Goal: Information Seeking & Learning: Learn about a topic

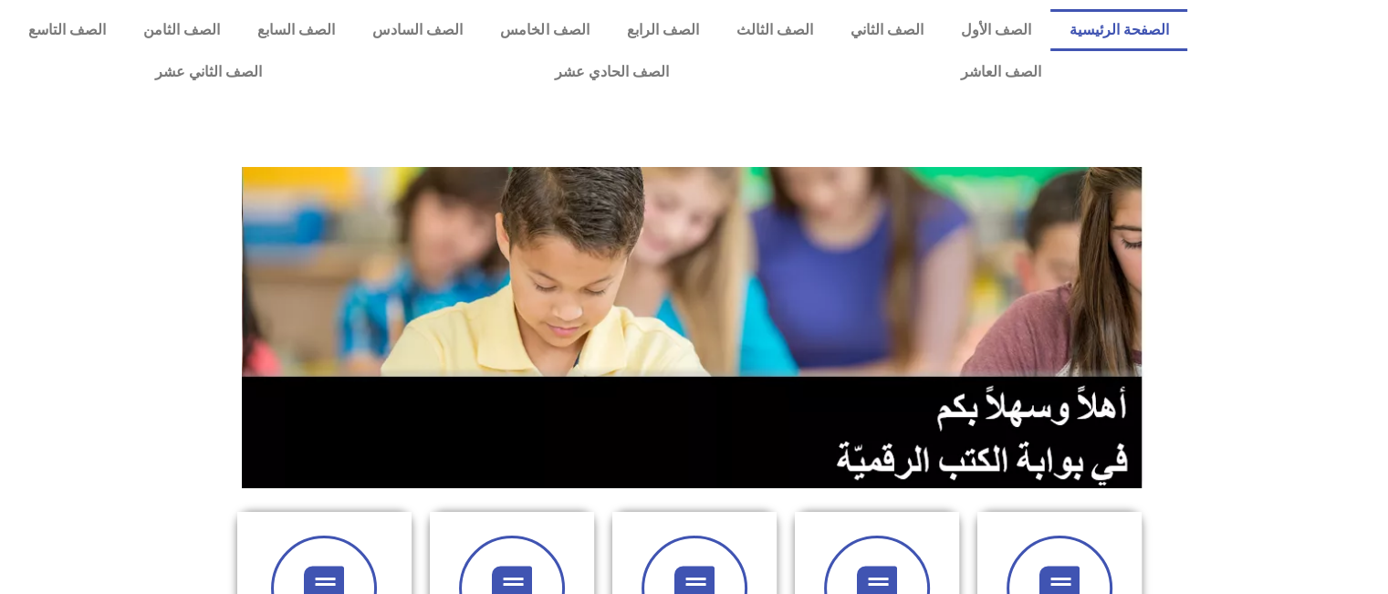
click at [1177, 423] on section at bounding box center [694, 327] width 1388 height 349
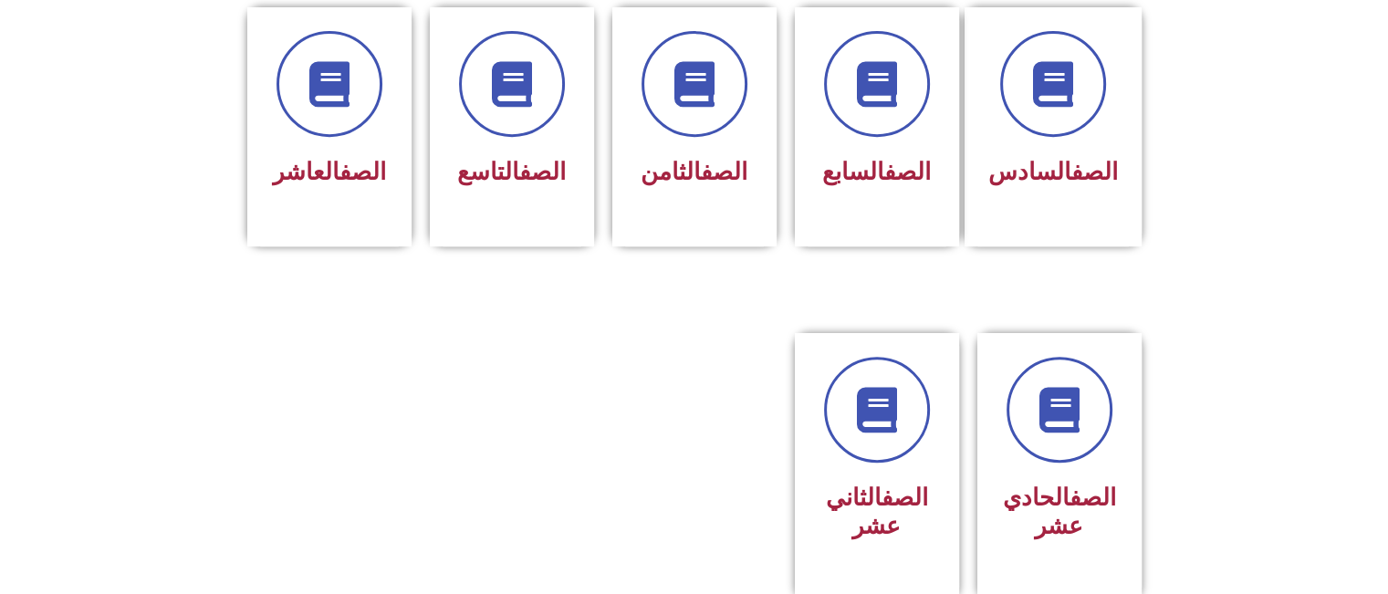
scroll to position [803, 0]
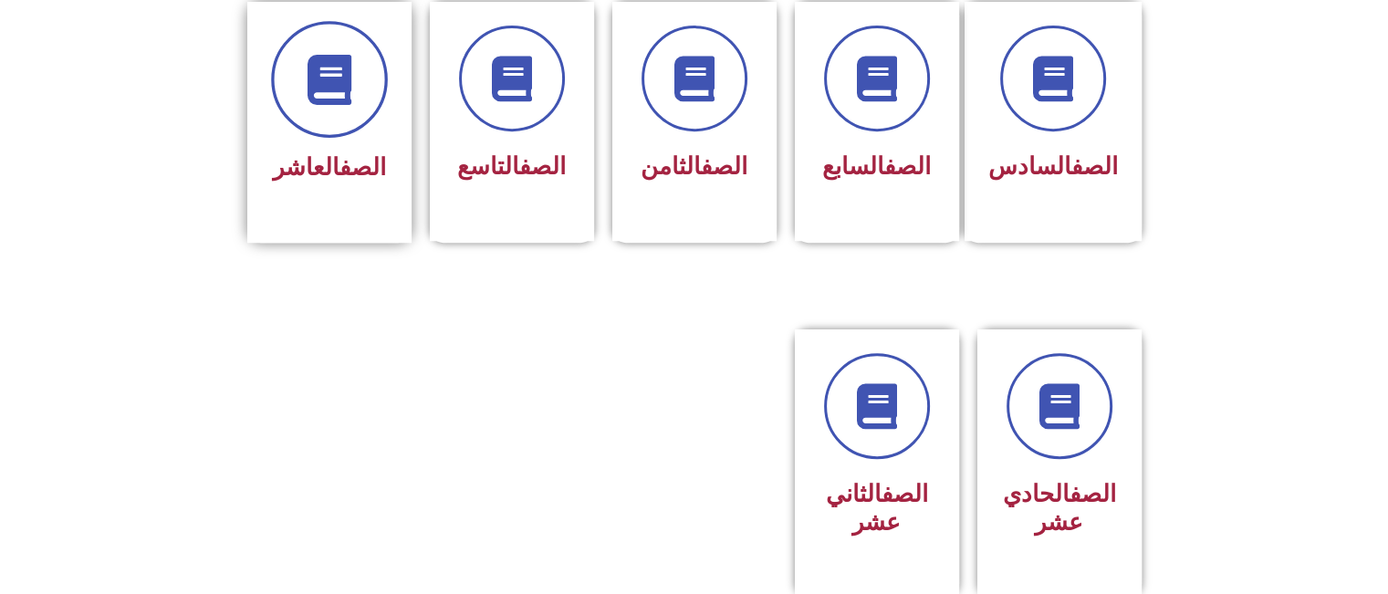
click at [335, 87] on span at bounding box center [329, 79] width 117 height 117
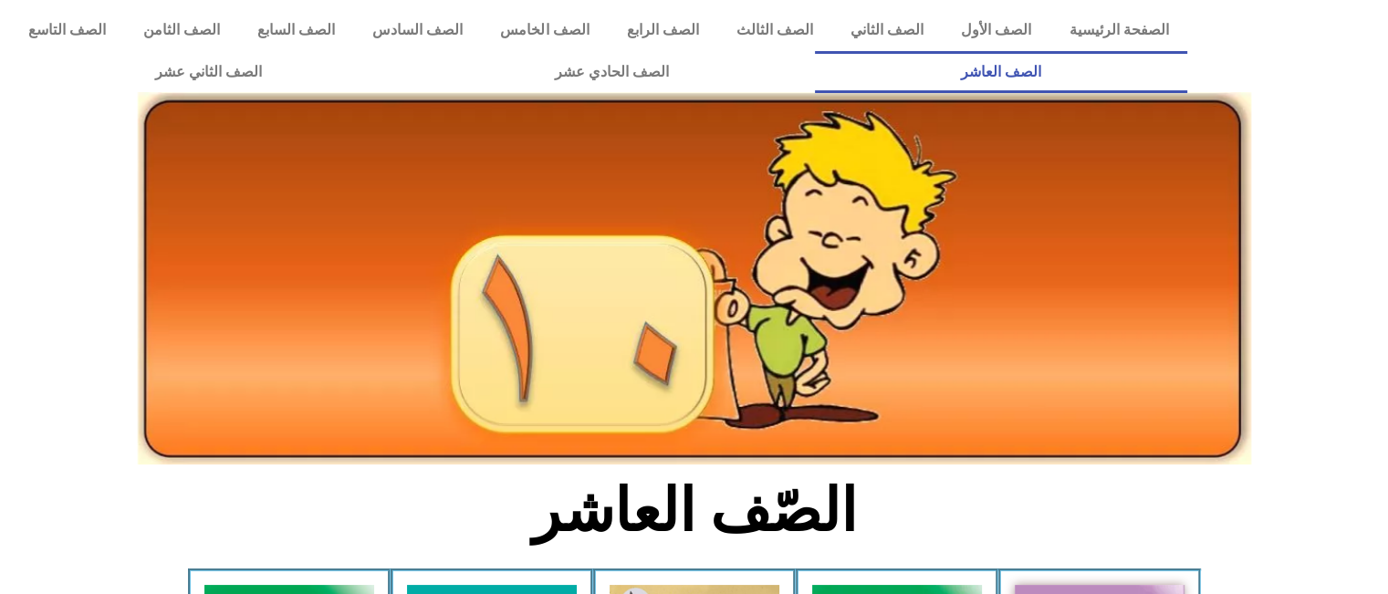
click at [1121, 510] on section "الصّف العاشر" at bounding box center [694, 521] width 1388 height 95
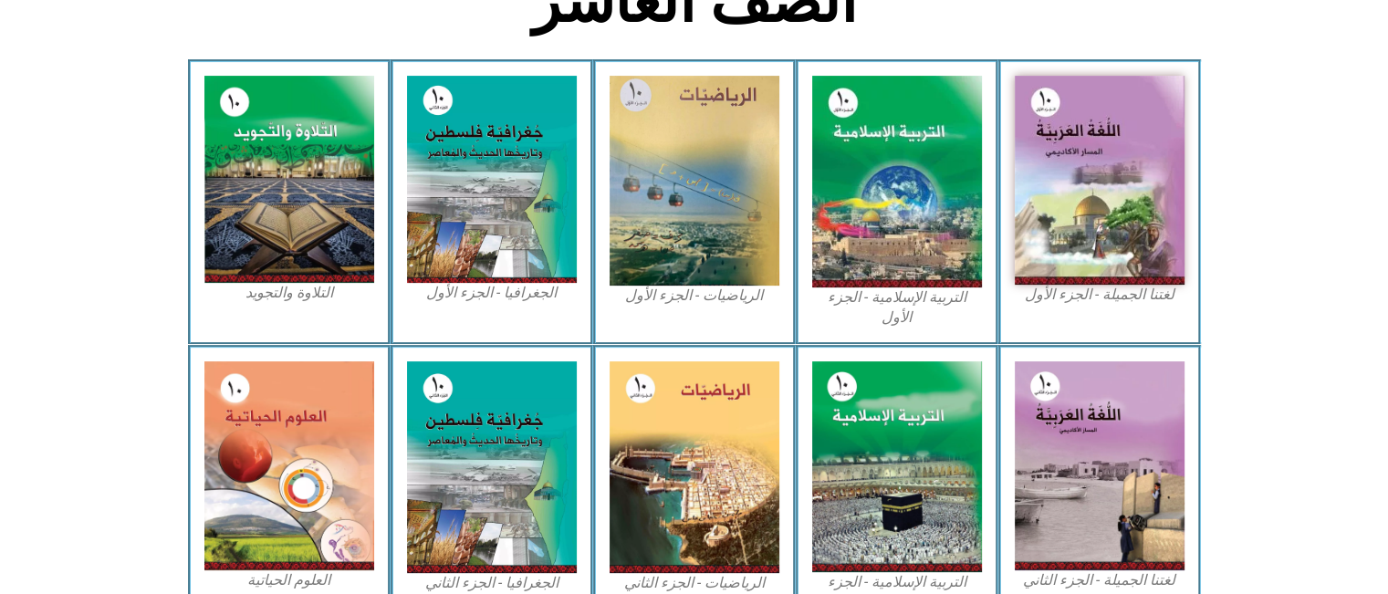
scroll to position [511, 0]
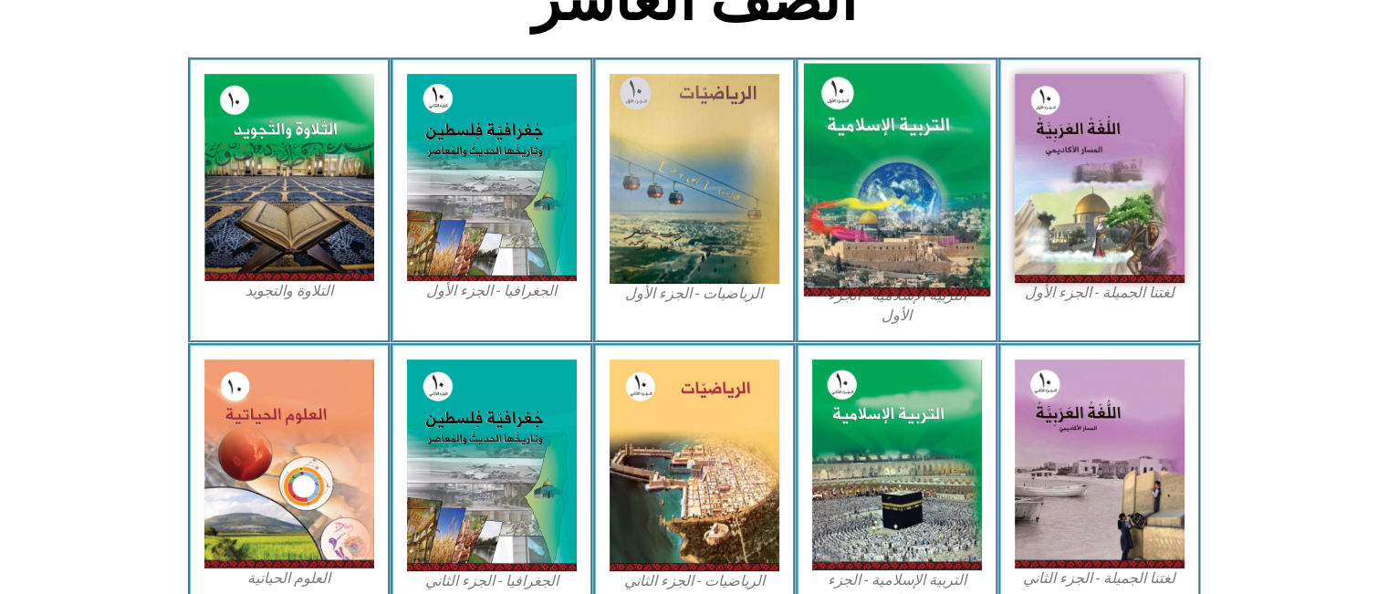
click at [891, 233] on img at bounding box center [896, 180] width 187 height 233
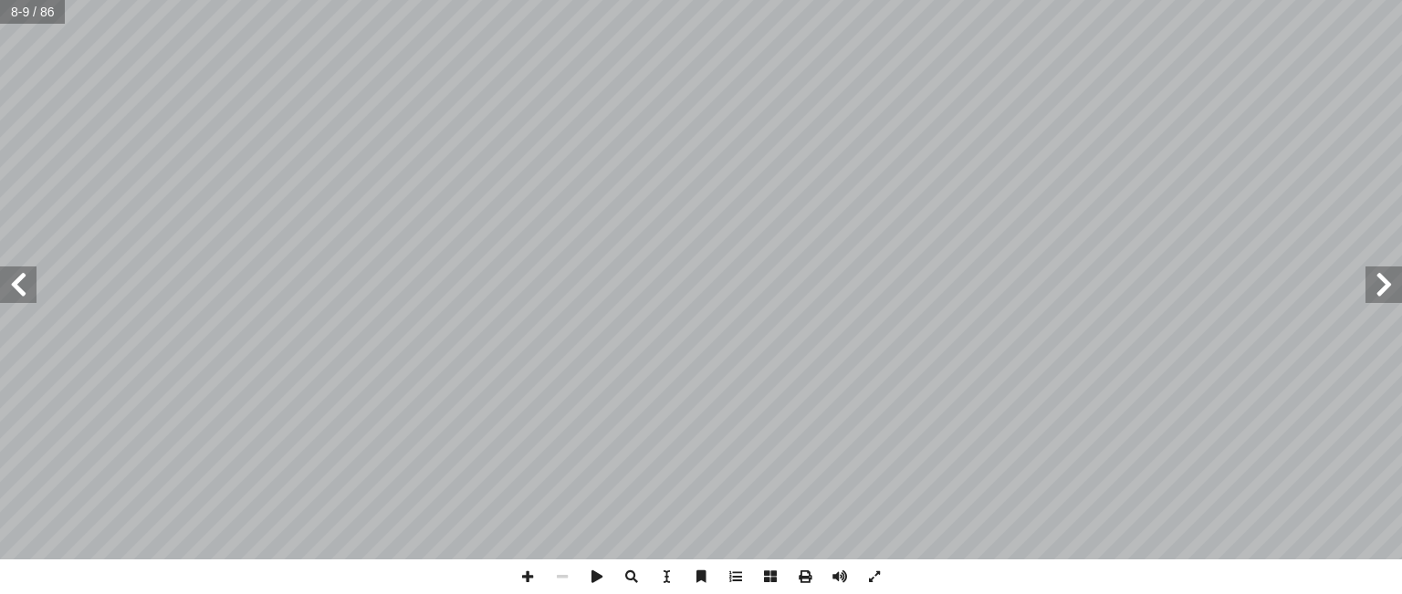
click at [22, 288] on span at bounding box center [18, 285] width 37 height 37
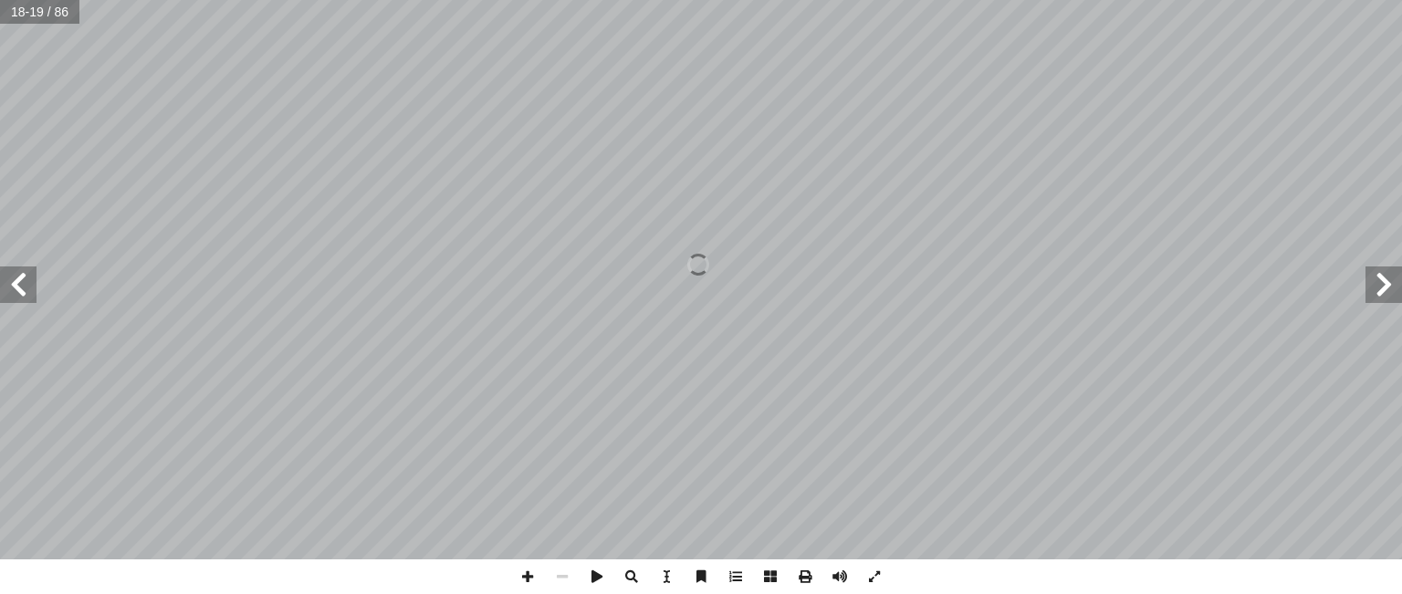
click at [22, 288] on span at bounding box center [18, 285] width 37 height 37
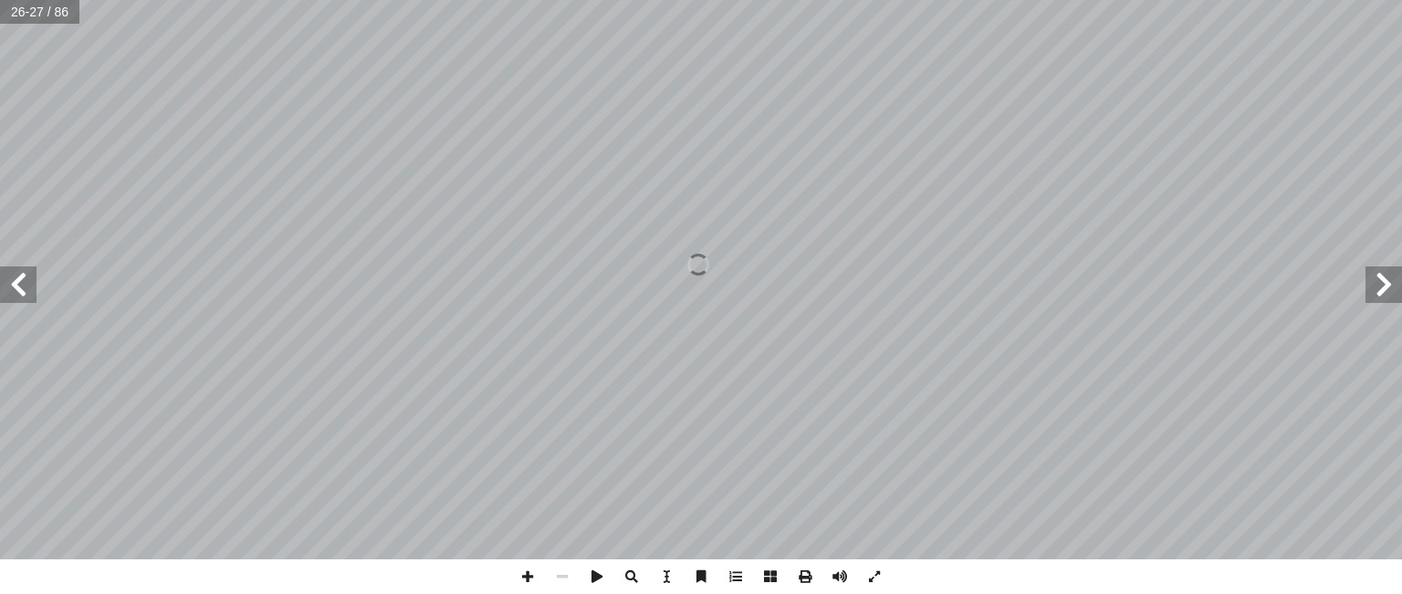
click at [22, 288] on span at bounding box center [18, 285] width 37 height 37
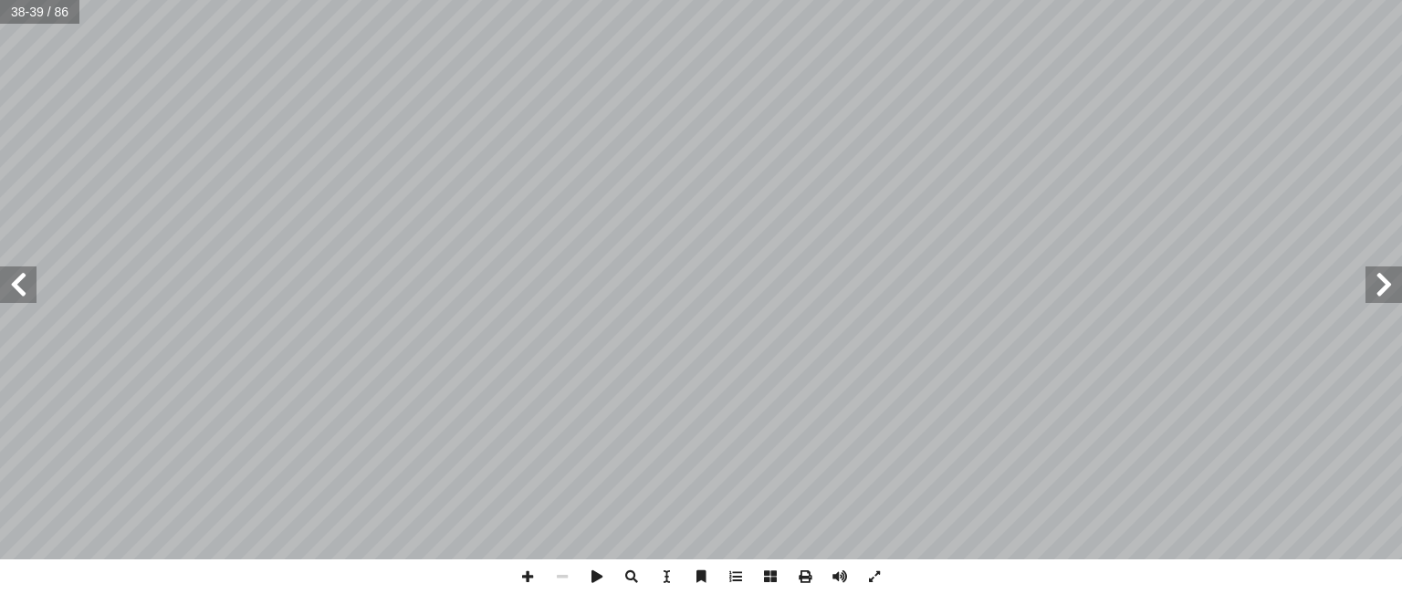
click at [1388, 295] on span at bounding box center [1383, 285] width 37 height 37
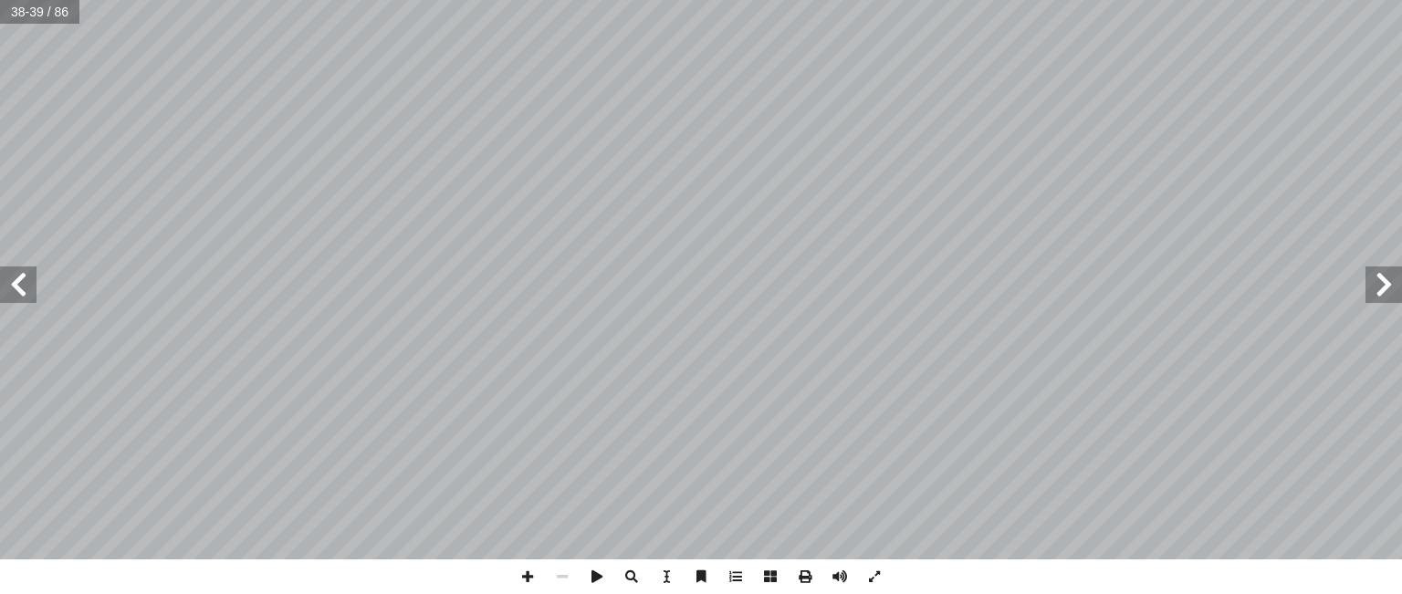
click at [1388, 295] on span at bounding box center [1383, 285] width 37 height 37
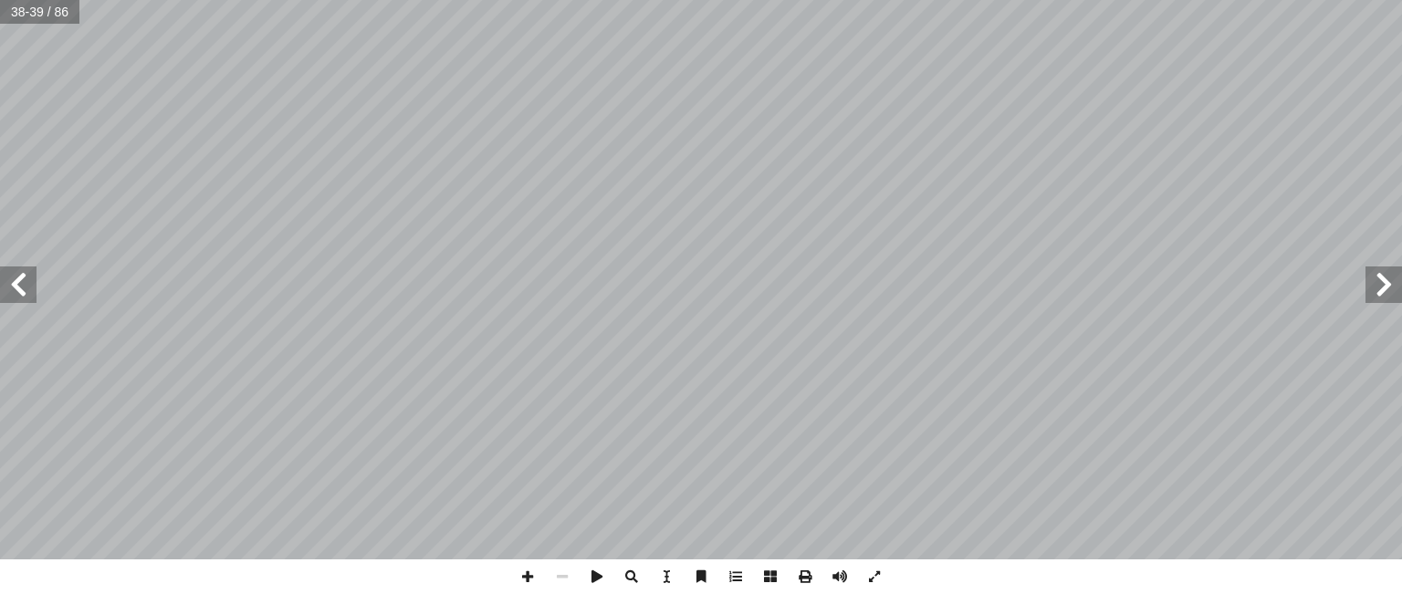
click at [1388, 295] on span at bounding box center [1383, 285] width 37 height 37
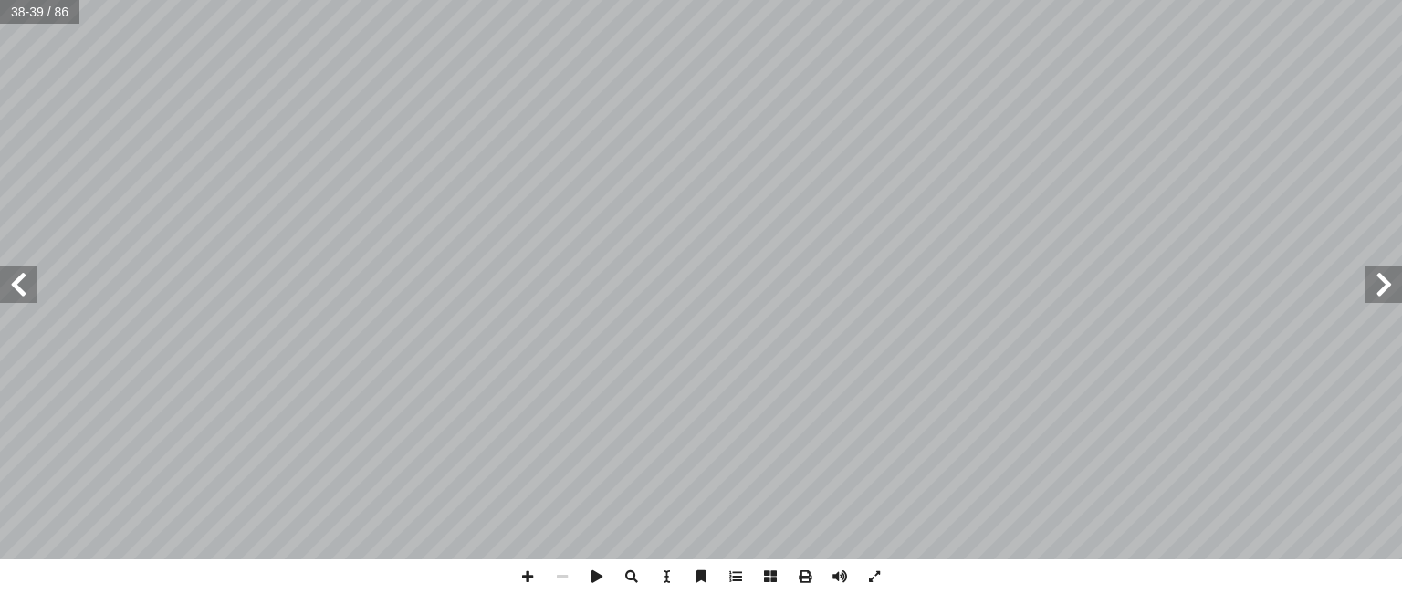
click at [1388, 295] on span at bounding box center [1383, 285] width 37 height 37
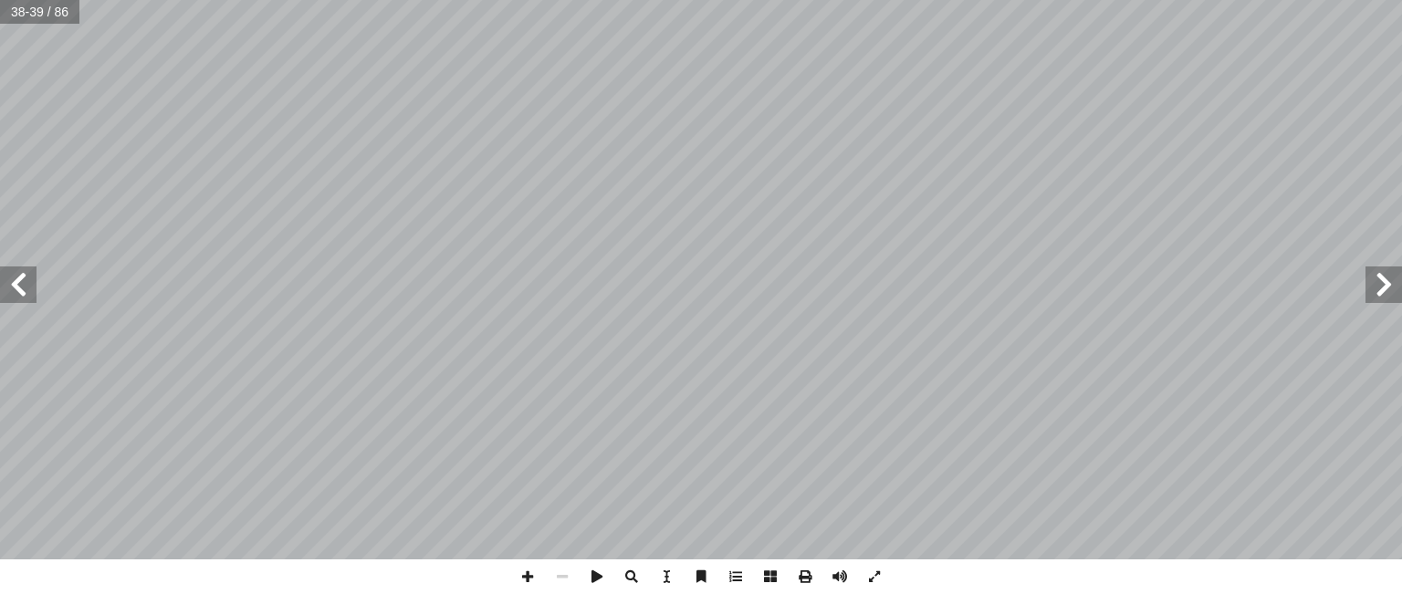
click at [1388, 295] on span at bounding box center [1383, 285] width 37 height 37
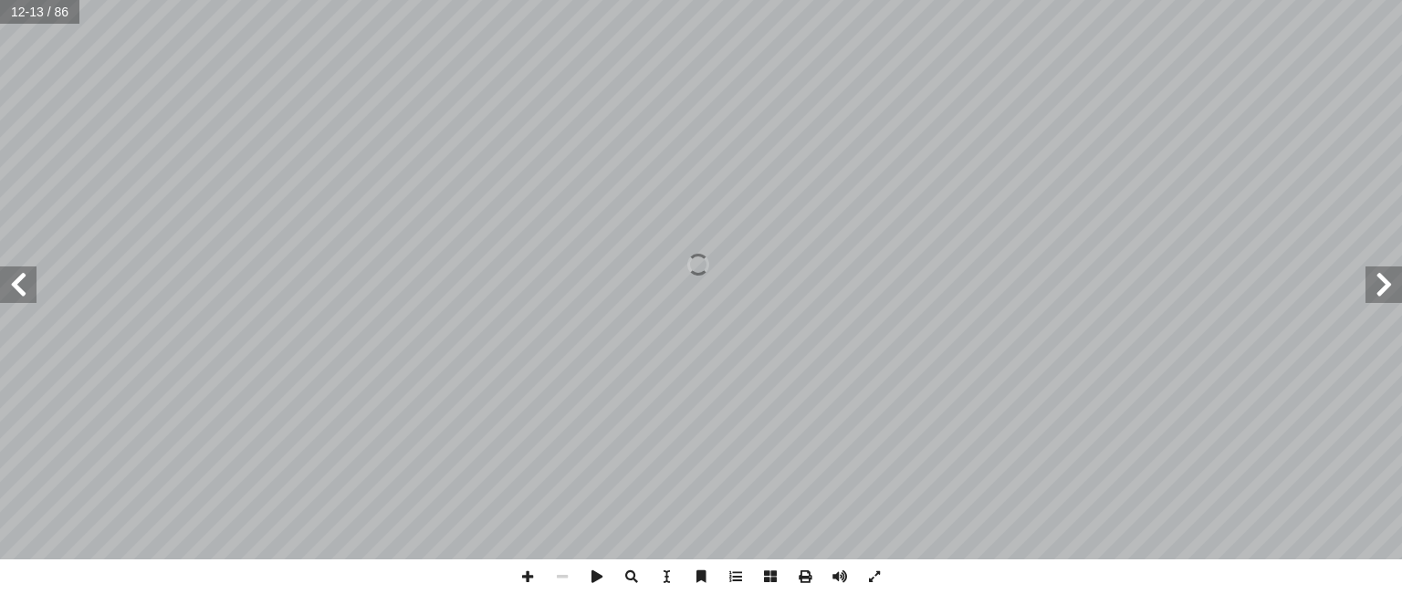
click at [1388, 295] on span at bounding box center [1383, 285] width 37 height 37
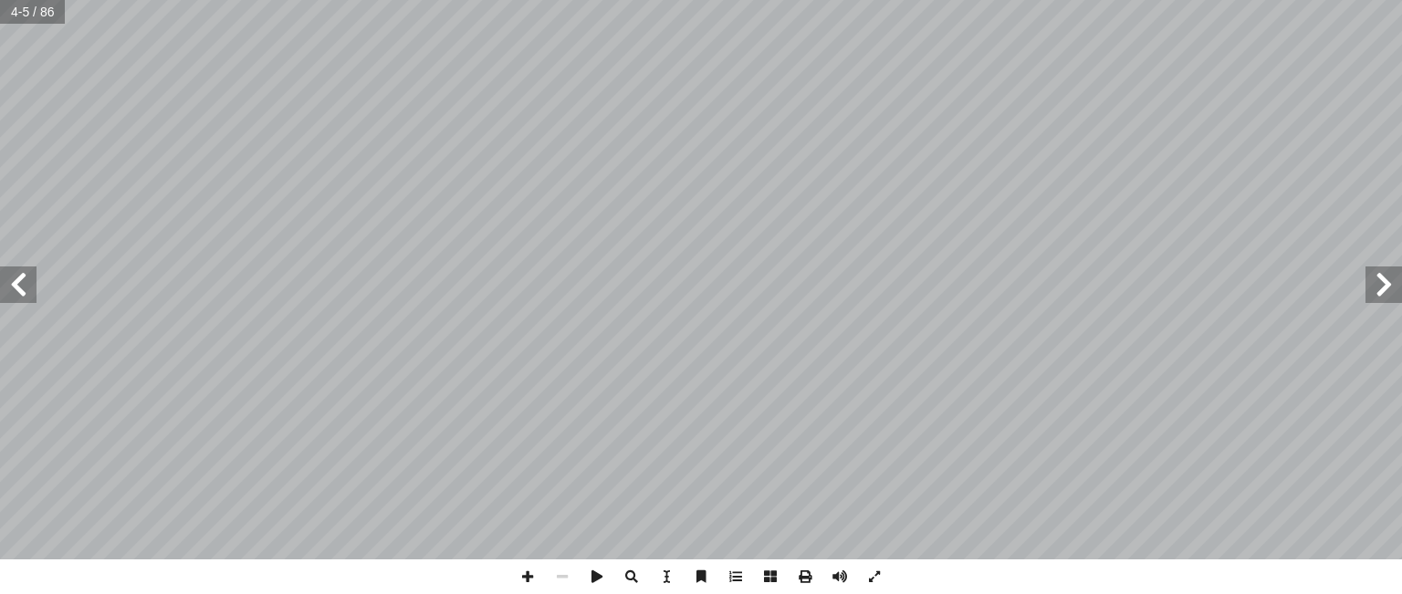
click at [1379, 280] on span at bounding box center [1383, 285] width 37 height 37
click at [23, 294] on span at bounding box center [18, 285] width 37 height 37
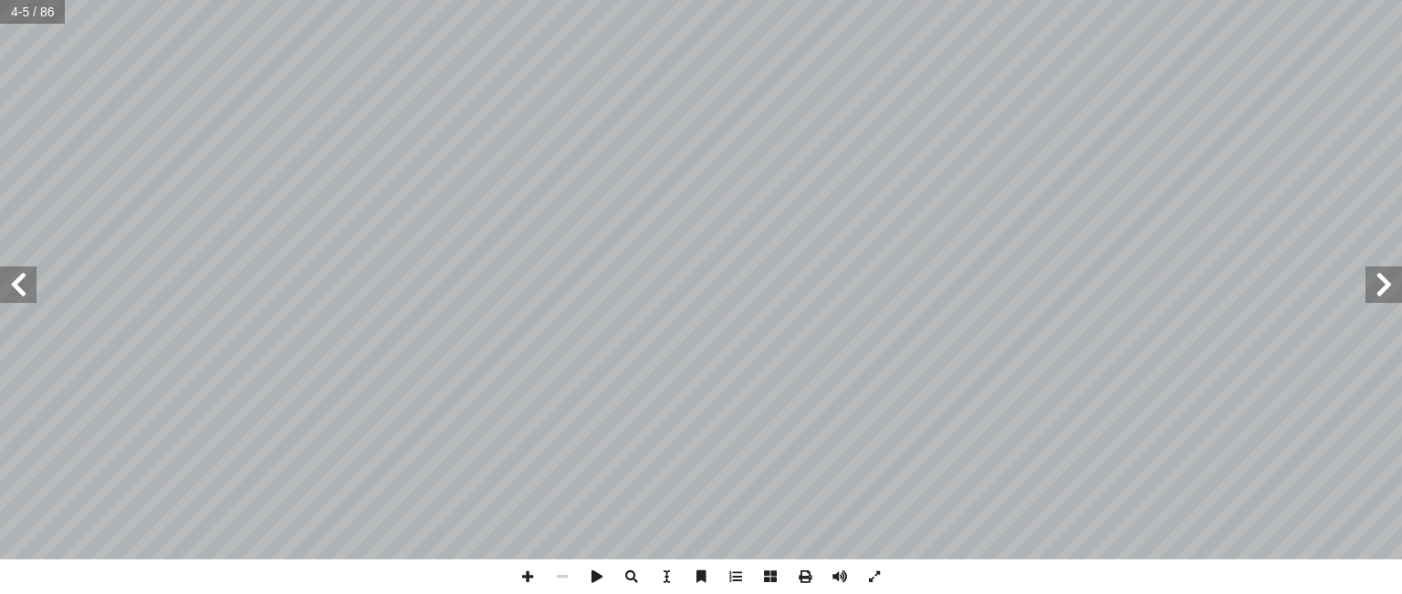
click at [23, 294] on span at bounding box center [18, 285] width 37 height 37
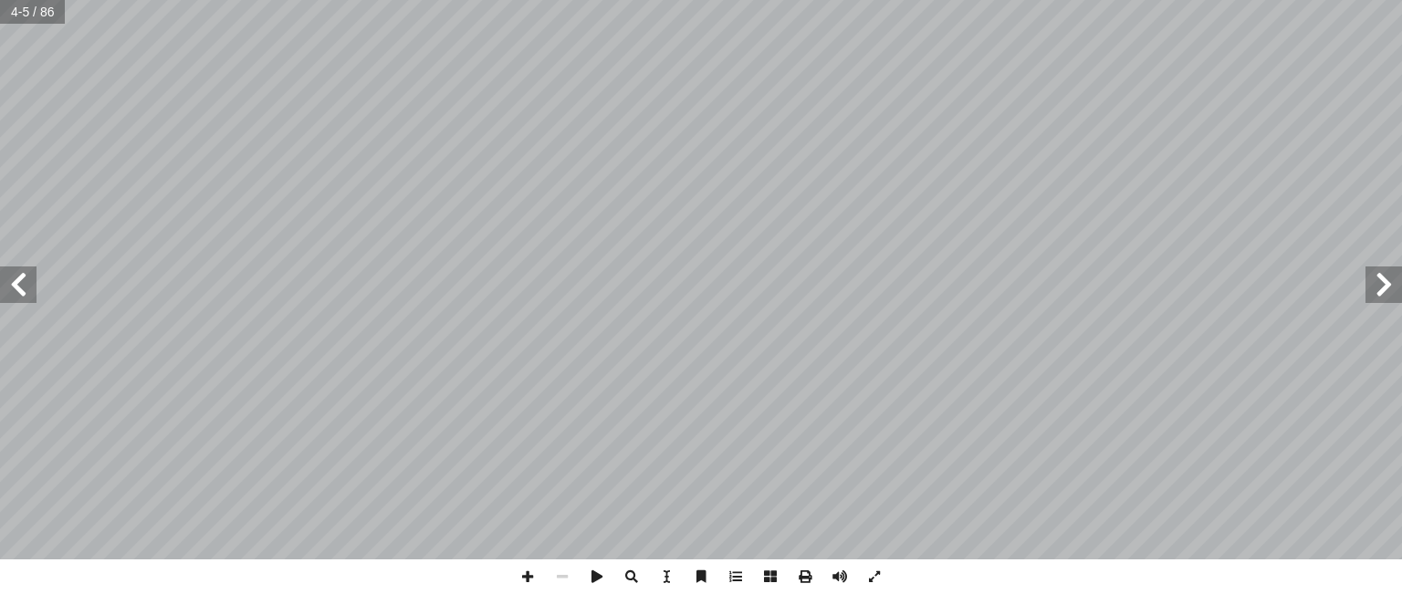
click at [23, 294] on span at bounding box center [18, 285] width 37 height 37
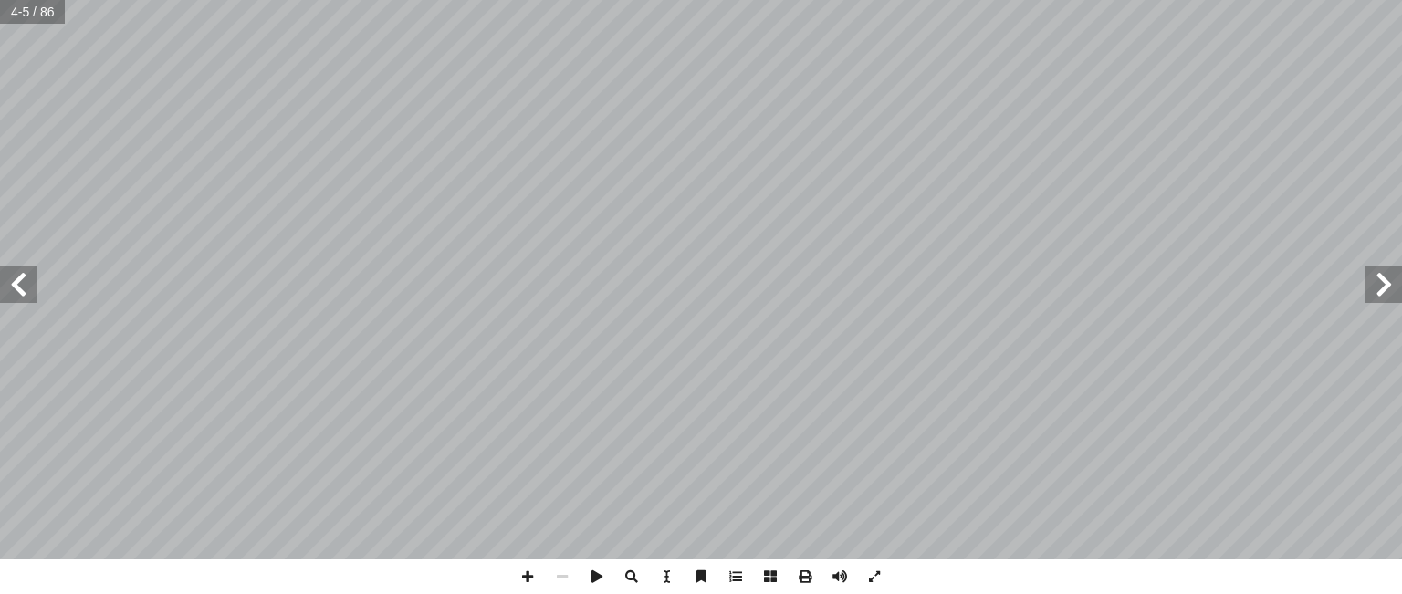
click at [23, 294] on span at bounding box center [18, 285] width 37 height 37
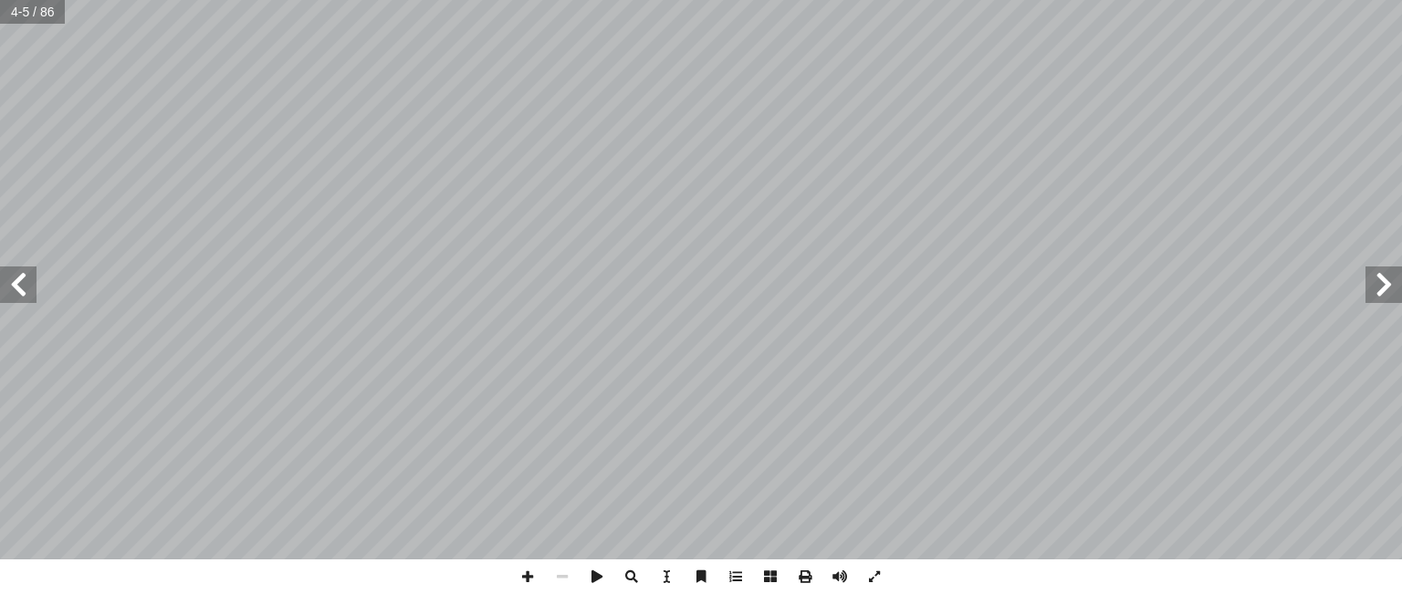
click at [23, 294] on span at bounding box center [18, 285] width 37 height 37
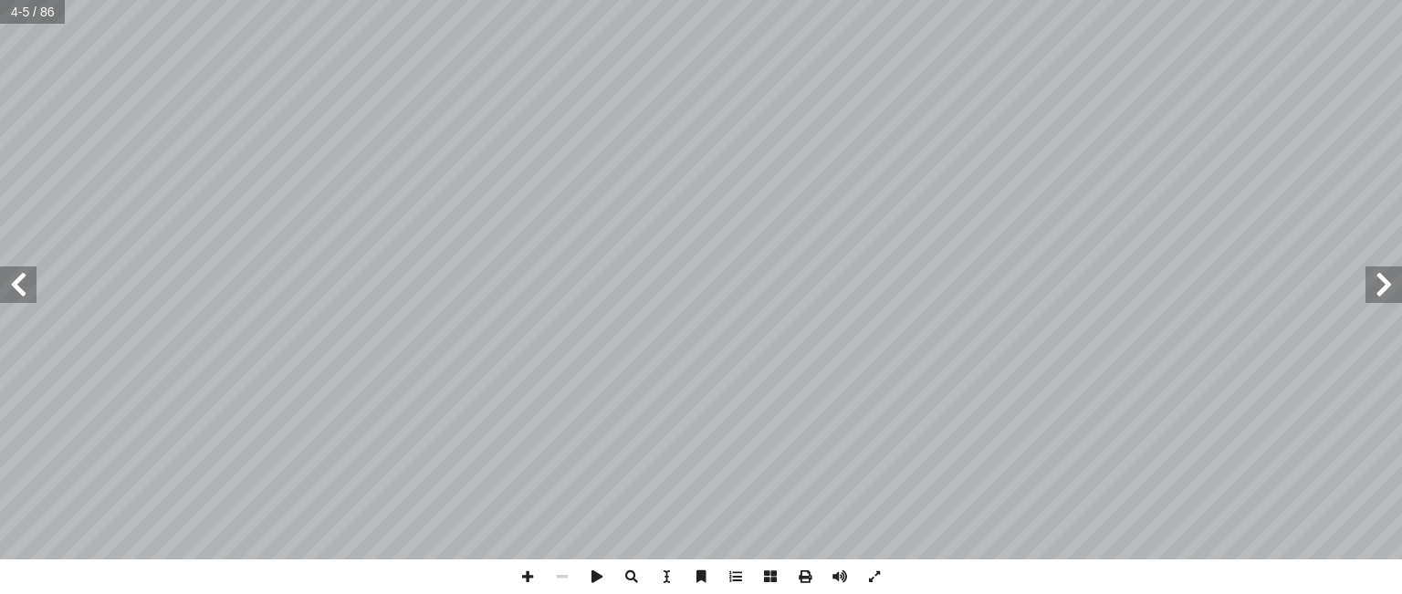
click at [23, 294] on span at bounding box center [18, 285] width 37 height 37
click at [1385, 284] on span at bounding box center [1383, 285] width 37 height 37
